Goal: Transaction & Acquisition: Purchase product/service

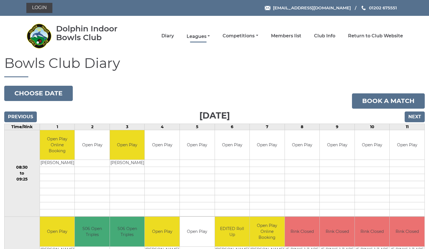
click at [201, 36] on link "Leagues" at bounding box center [198, 36] width 23 height 6
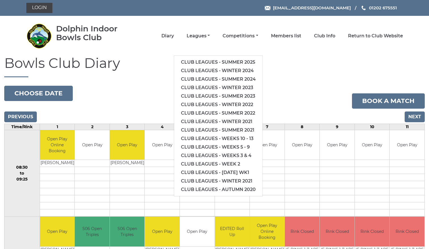
click at [144, 50] on div "Dolphin Indoor Bowls Club Diary Leagues Club leagues - Summer 2025 Club leagues…" at bounding box center [214, 35] width 385 height 35
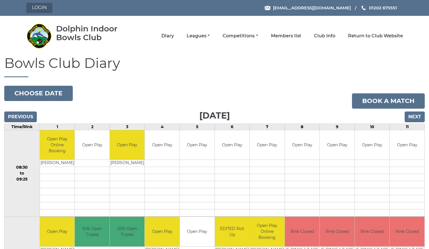
click at [39, 8] on link "Login" at bounding box center [39, 8] width 26 height 10
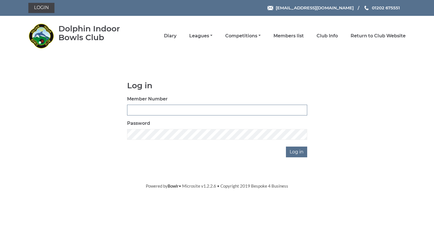
click at [133, 109] on input "Member Number" at bounding box center [217, 110] width 180 height 11
type input "2512"
click at [294, 152] on input "Log in" at bounding box center [296, 152] width 21 height 11
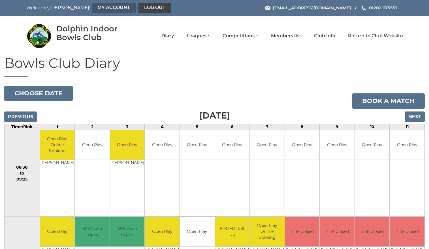
click at [92, 7] on link "My Account" at bounding box center [114, 8] width 44 height 10
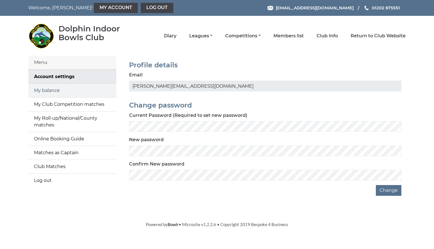
click at [53, 91] on link "My balance" at bounding box center [72, 91] width 88 height 14
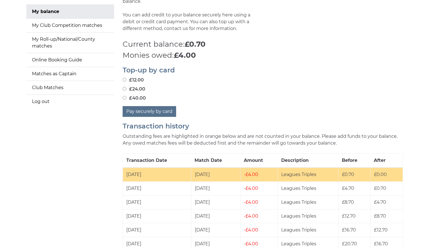
scroll to position [82, 0]
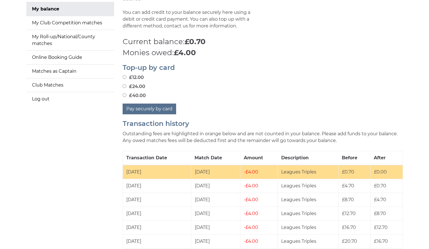
click at [124, 94] on input "£40.00" at bounding box center [125, 96] width 4 height 4
radio input "true"
click at [145, 107] on button "Pay securely by card" at bounding box center [150, 109] width 54 height 11
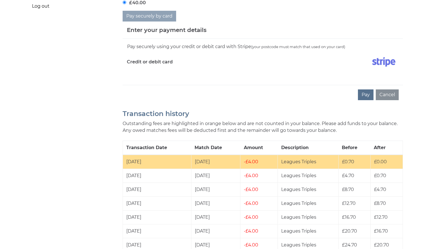
scroll to position [180, 0]
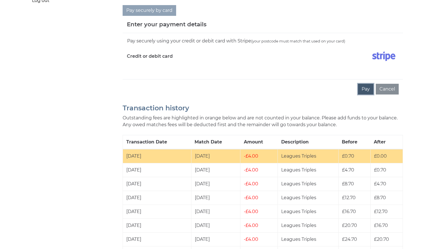
click at [367, 90] on button "Pay" at bounding box center [366, 89] width 16 height 11
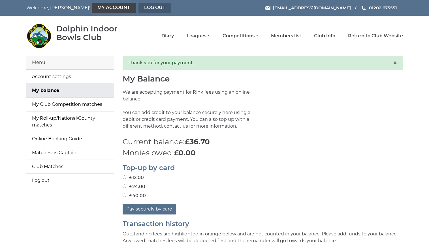
click at [139, 9] on link "Log out" at bounding box center [155, 8] width 33 height 10
